Goal: Task Accomplishment & Management: Use online tool/utility

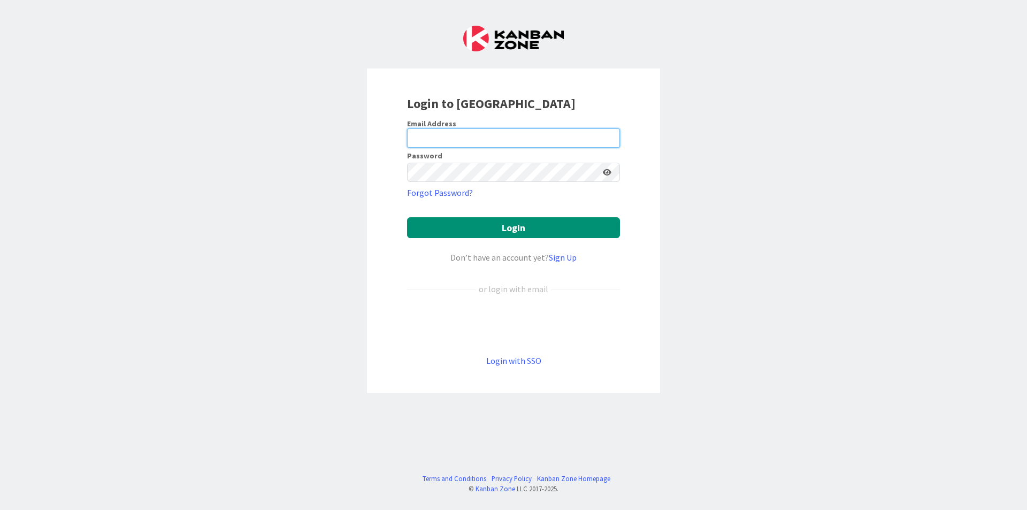
click at [514, 144] on input "email" at bounding box center [513, 137] width 213 height 19
type input "[EMAIL_ADDRESS][DOMAIN_NAME]"
click at [407, 217] on button "Login" at bounding box center [513, 227] width 213 height 21
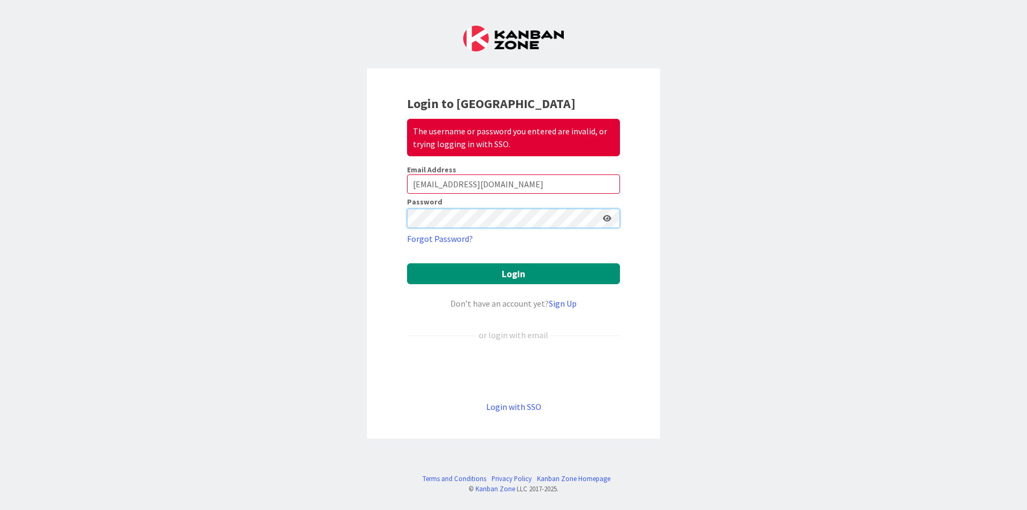
click at [407, 263] on button "Login" at bounding box center [513, 273] width 213 height 21
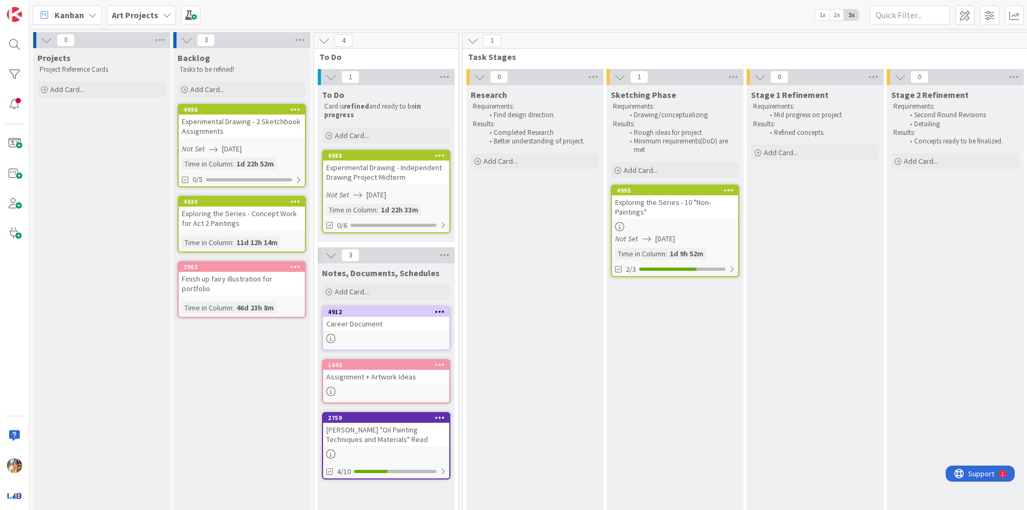
click at [163, 14] on icon at bounding box center [167, 15] width 9 height 9
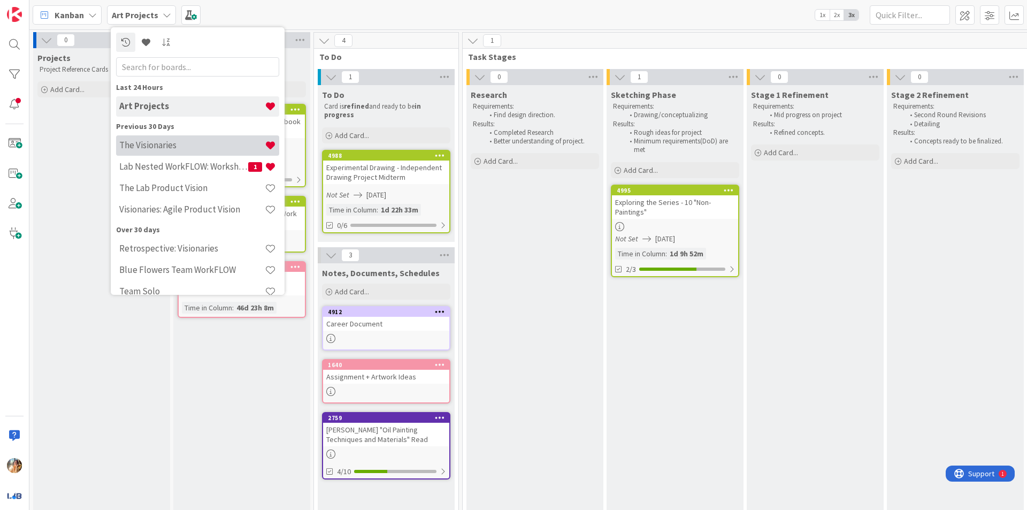
click at [206, 149] on h4 "The Visionaries" at bounding box center [191, 145] width 145 height 11
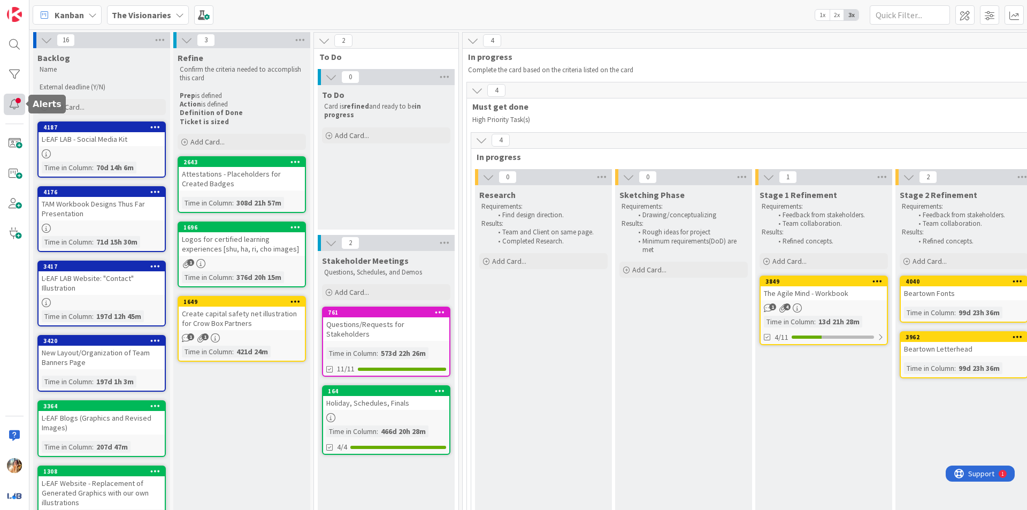
click at [12, 103] on div at bounding box center [14, 104] width 21 height 21
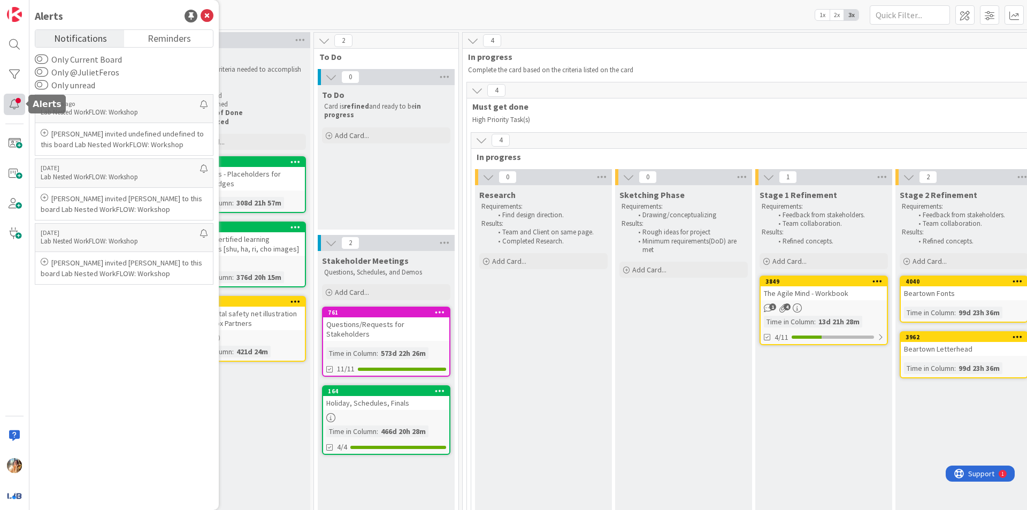
click at [12, 103] on div at bounding box center [14, 104] width 21 height 21
click at [208, 20] on icon at bounding box center [207, 16] width 13 height 13
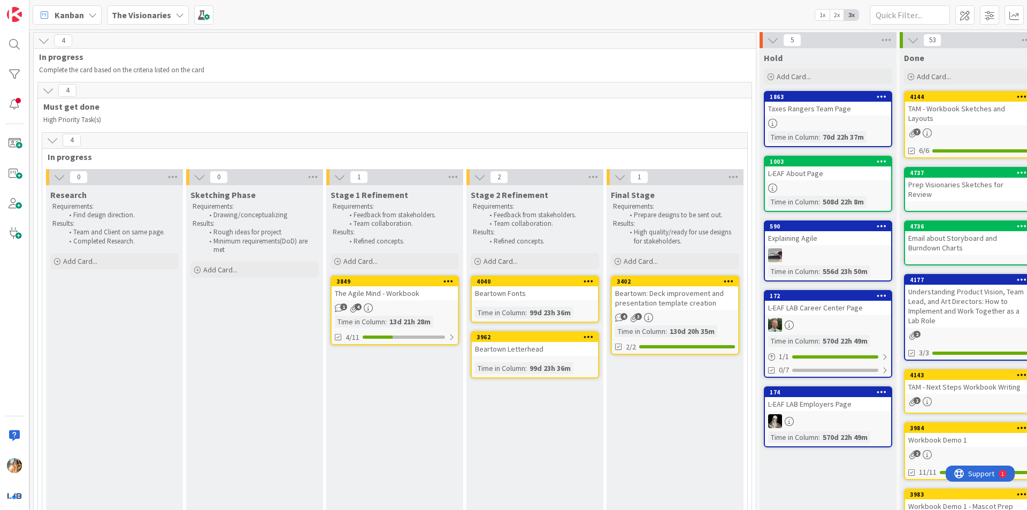
scroll to position [0, 423]
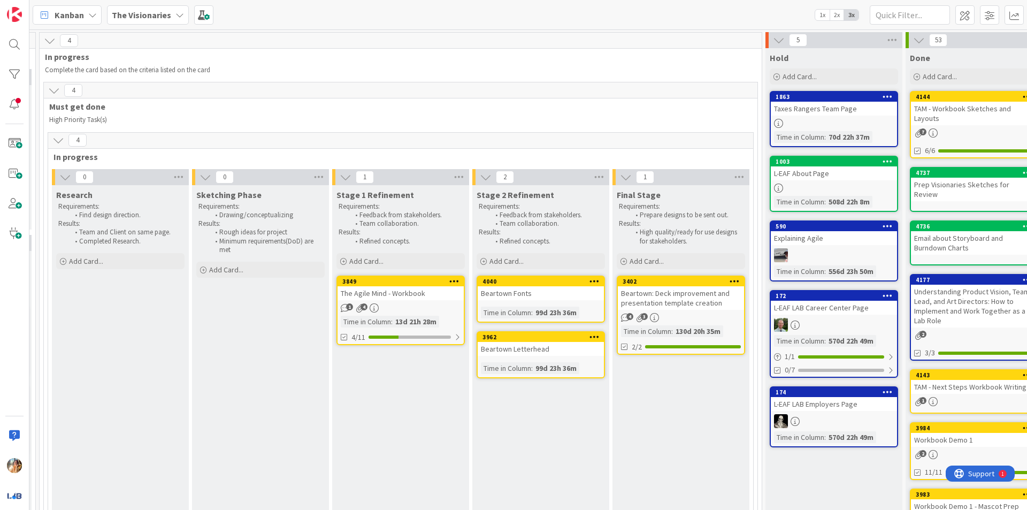
click at [444, 295] on div "The Agile Mind - Workbook" at bounding box center [400, 293] width 126 height 14
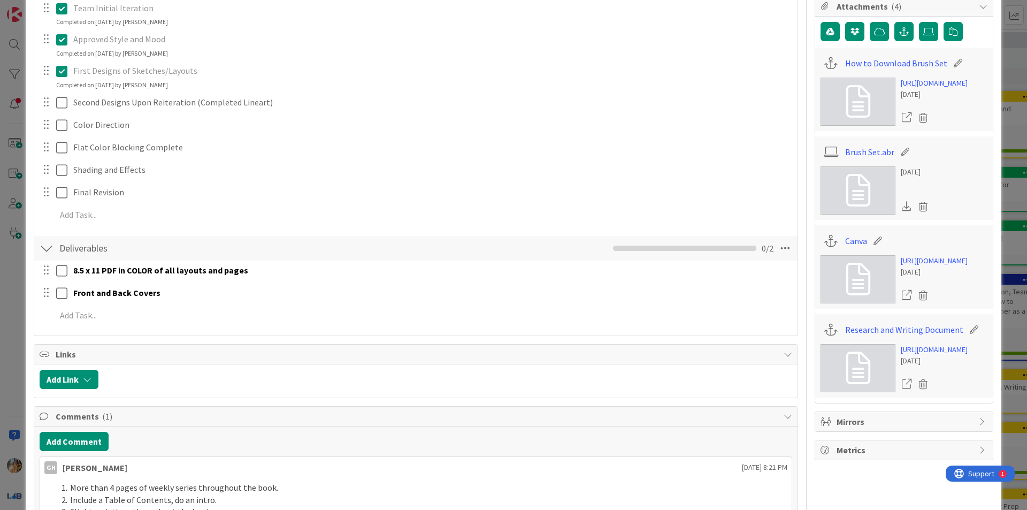
scroll to position [418, 0]
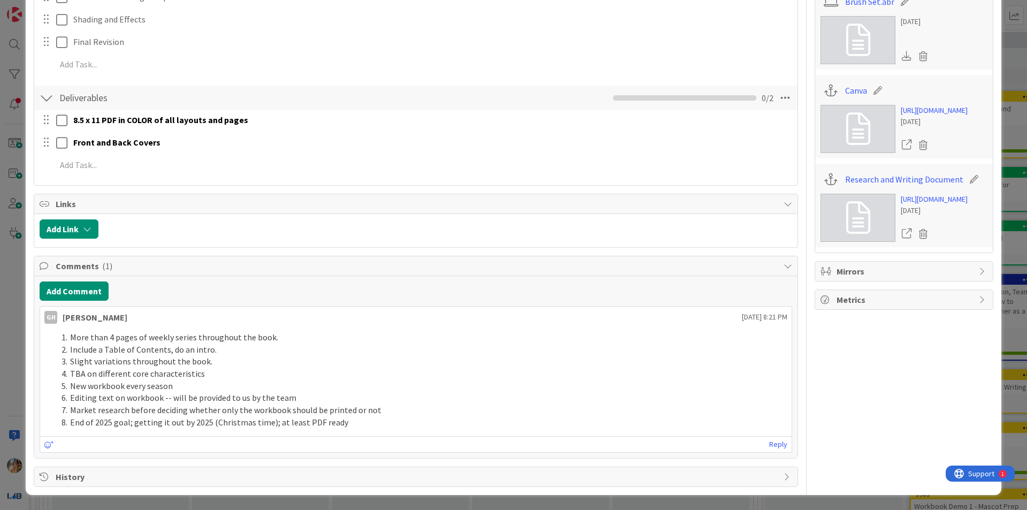
click at [0, 298] on div "ID 3849 The Visionaries Stage 1 Refinement Title 25 / 128 The Agile Mind - Work…" at bounding box center [513, 255] width 1027 height 510
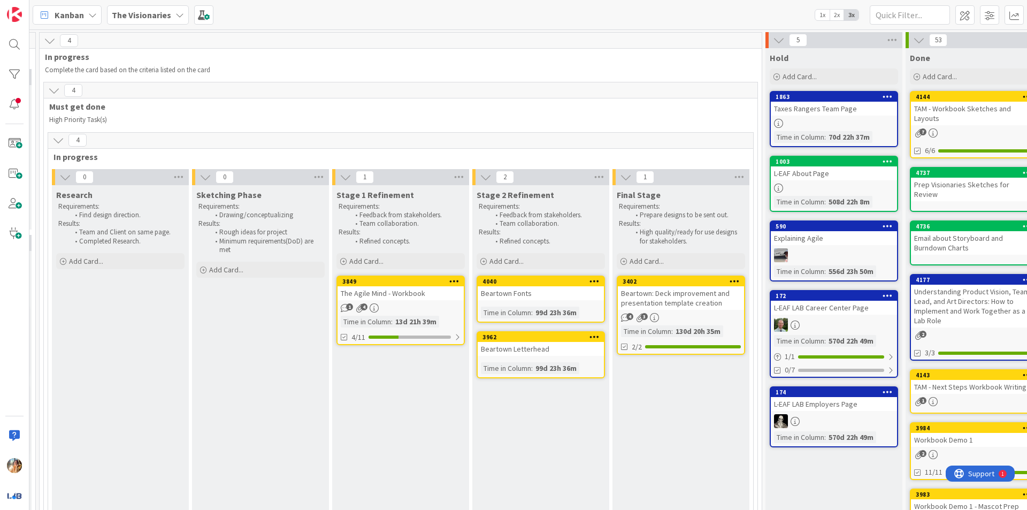
click at [958, 112] on div "TAM - Workbook Sketches and Layouts" at bounding box center [974, 114] width 126 height 24
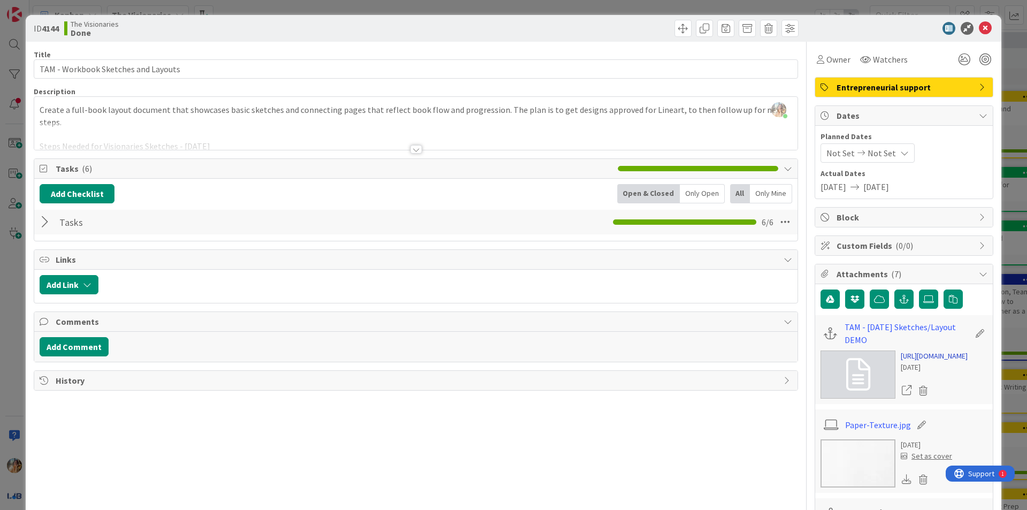
click at [956, 362] on link "[URL][DOMAIN_NAME]" at bounding box center [934, 355] width 67 height 11
click at [305, 147] on div at bounding box center [415, 135] width 763 height 27
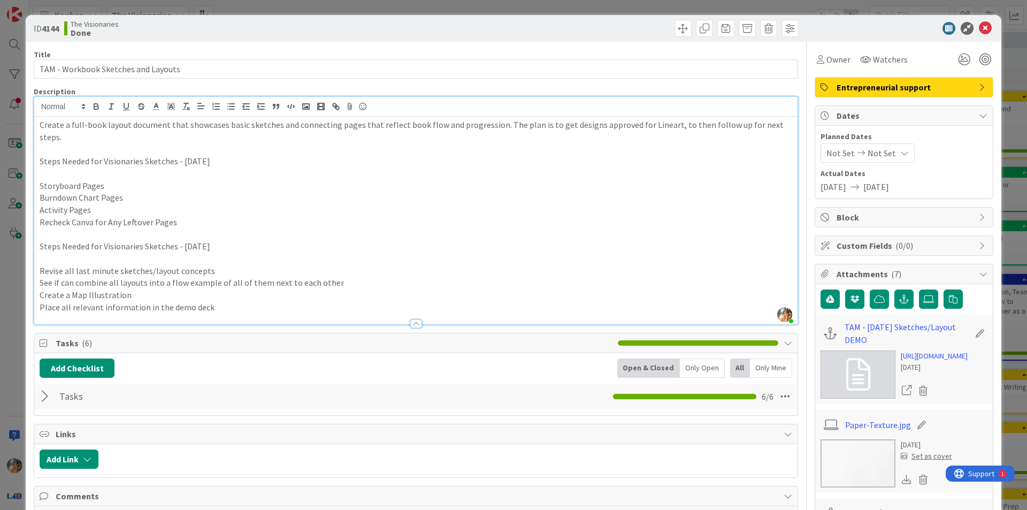
click at [0, 251] on div "ID 4144 The Visionaries Done Title 35 / 128 TAM - Workbook Sketches and Layouts…" at bounding box center [513, 255] width 1027 height 510
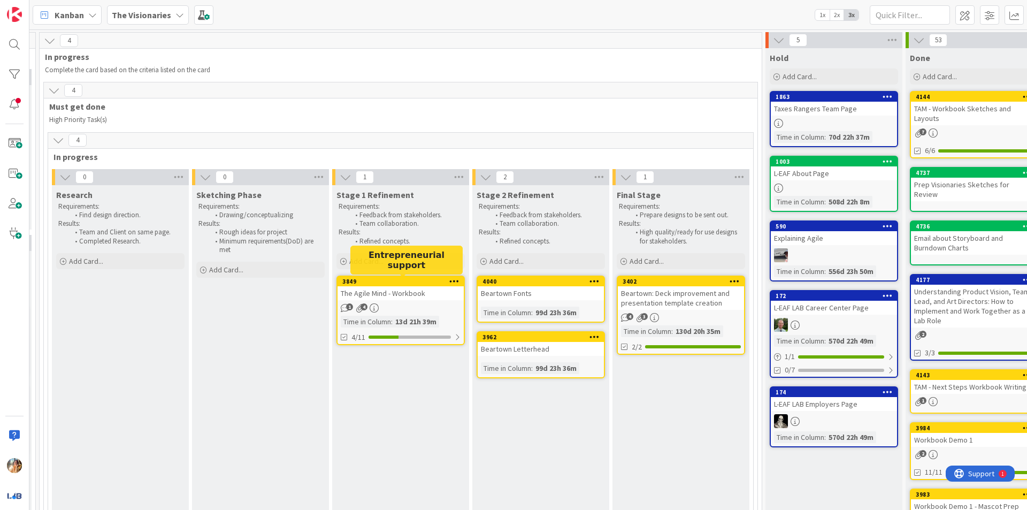
click at [405, 303] on div "1 4" at bounding box center [400, 307] width 126 height 9
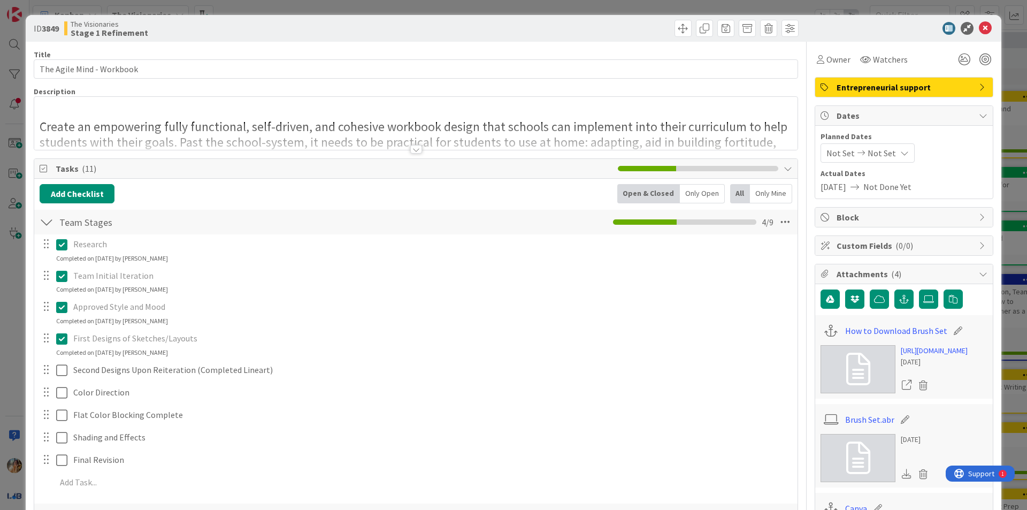
click at [228, 149] on div at bounding box center [415, 135] width 763 height 27
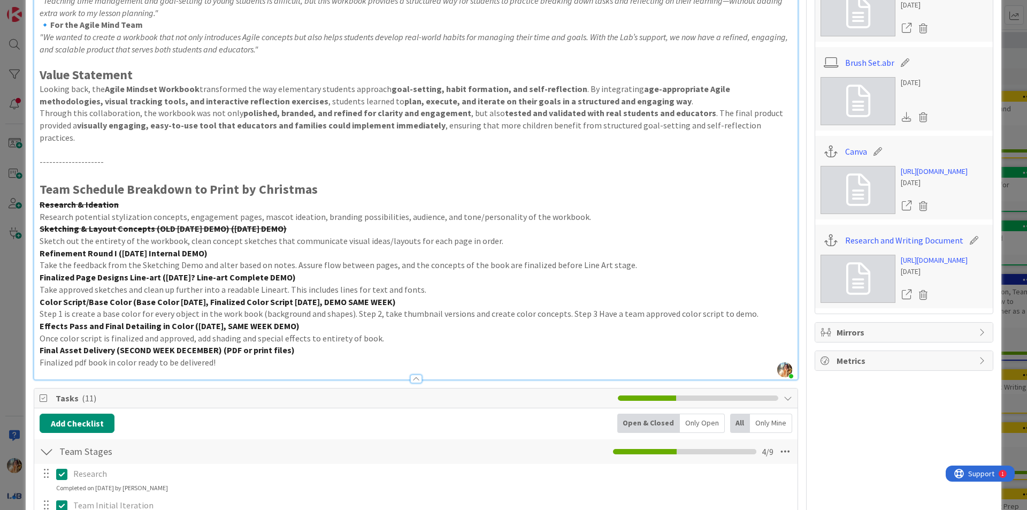
scroll to position [252, 0]
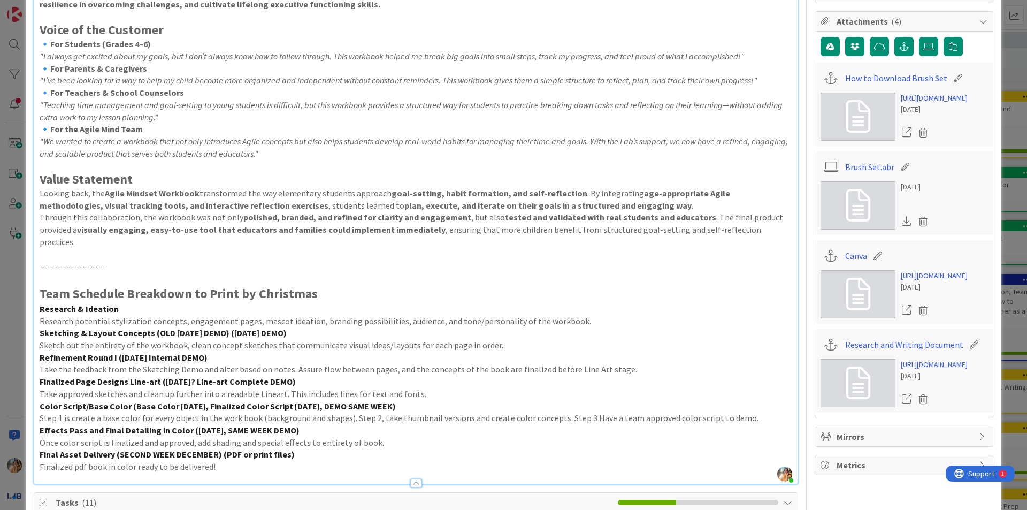
click at [150, 363] on p "Take the feedback from the Sketching Demo and alter based on notes. Assure flow…" at bounding box center [416, 369] width 752 height 12
drag, startPoint x: 222, startPoint y: 345, endPoint x: 39, endPoint y: 347, distance: 183.4
click at [40, 351] on p "Refinement Round I ([DATE] Internal DEMO)" at bounding box center [416, 357] width 752 height 12
click at [91, 363] on p "Take the feedback from the Sketching Demo and alter based on notes. Assure flow…" at bounding box center [416, 369] width 752 height 12
drag, startPoint x: 37, startPoint y: 368, endPoint x: 339, endPoint y: 368, distance: 301.6
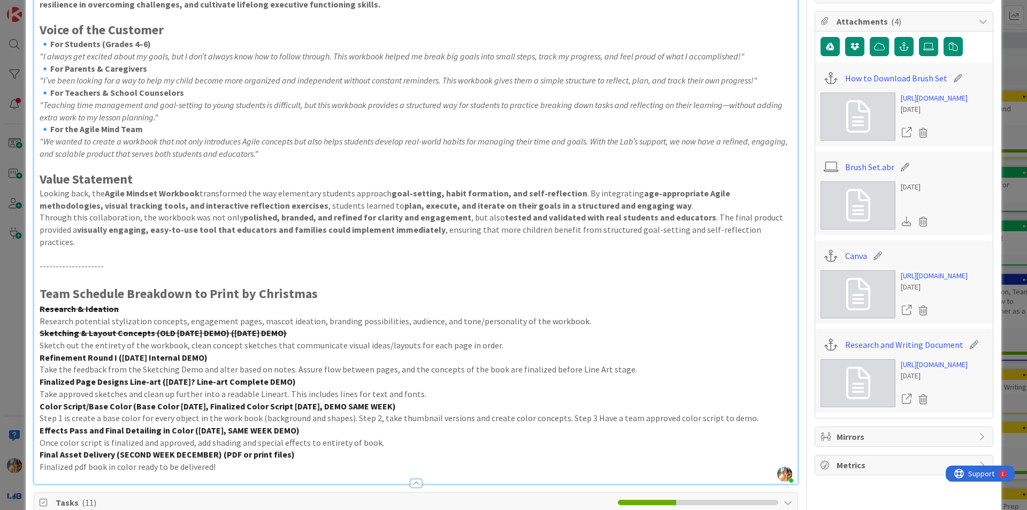
click at [339, 368] on div "Create an empowering fully functional, self-driven, and cohesive workbook desig…" at bounding box center [415, 173] width 763 height 619
click at [542, 388] on p "Take approved sketches and clean up further into a readable Lineart. This inclu…" at bounding box center [416, 394] width 752 height 12
